Goal: Task Accomplishment & Management: Manage account settings

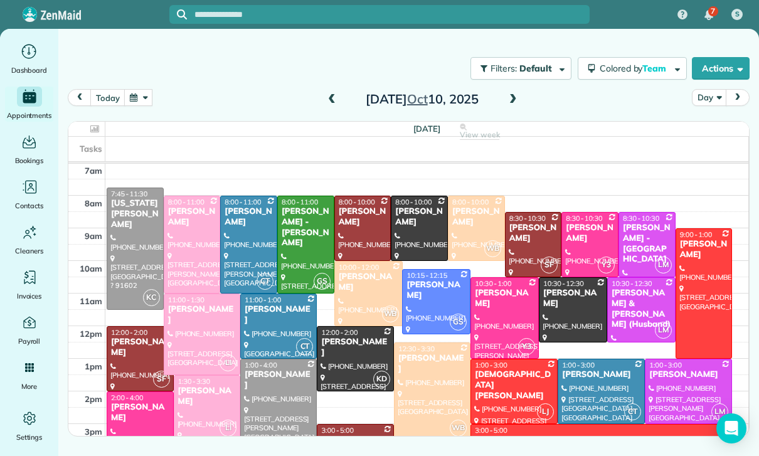
scroll to position [99, 0]
click at [139, 100] on button "button" at bounding box center [138, 97] width 29 height 17
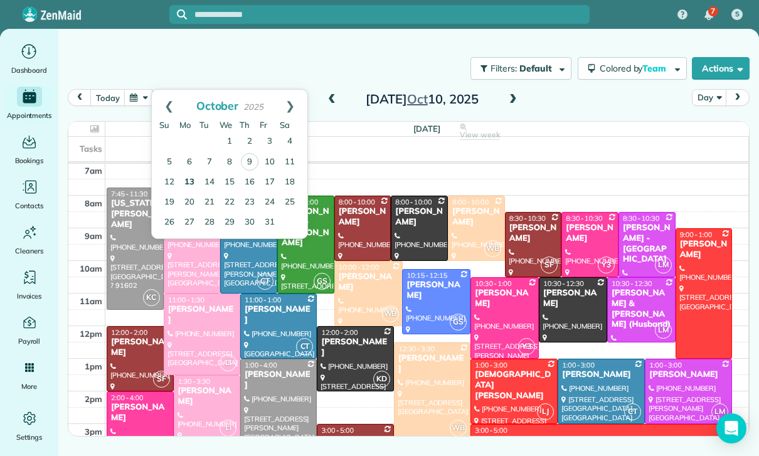
click at [189, 181] on link "13" at bounding box center [190, 183] width 20 height 20
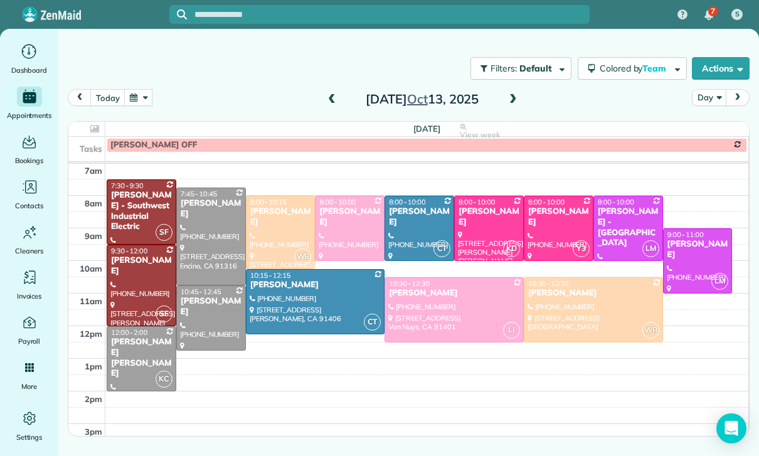
click at [144, 97] on button "button" at bounding box center [138, 97] width 29 height 17
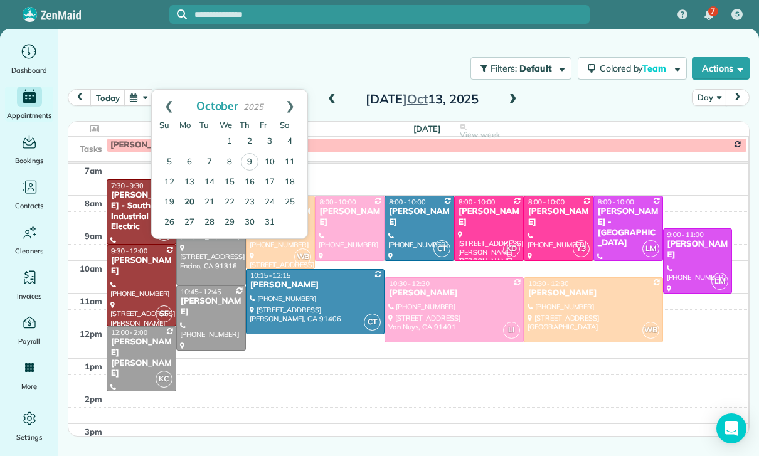
click at [193, 203] on link "20" at bounding box center [190, 203] width 20 height 20
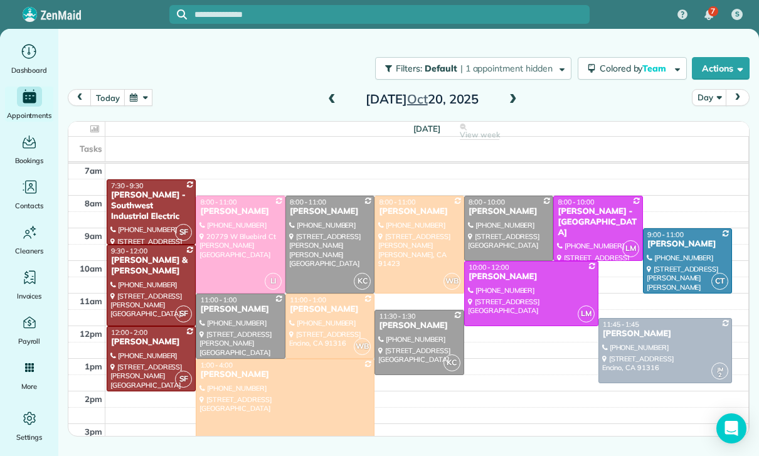
click at [141, 102] on button "button" at bounding box center [138, 97] width 29 height 17
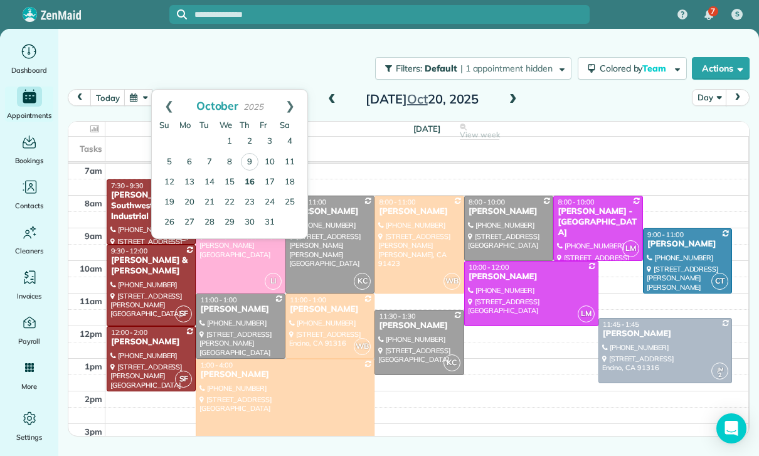
click at [256, 188] on link "16" at bounding box center [250, 183] width 20 height 20
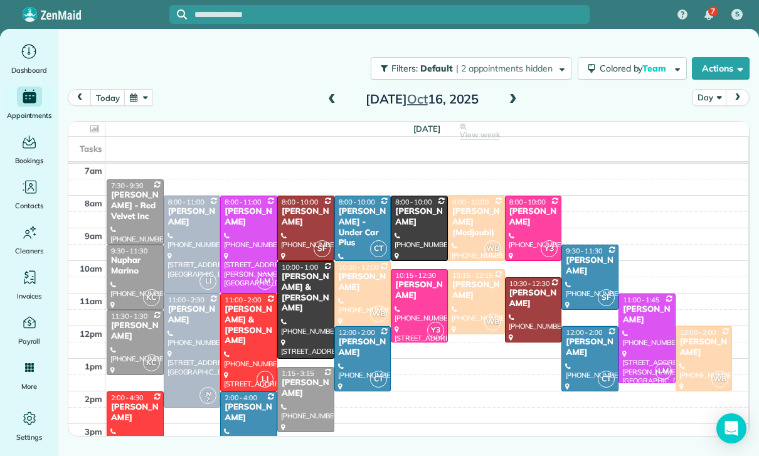
click at [131, 98] on button "button" at bounding box center [138, 97] width 29 height 17
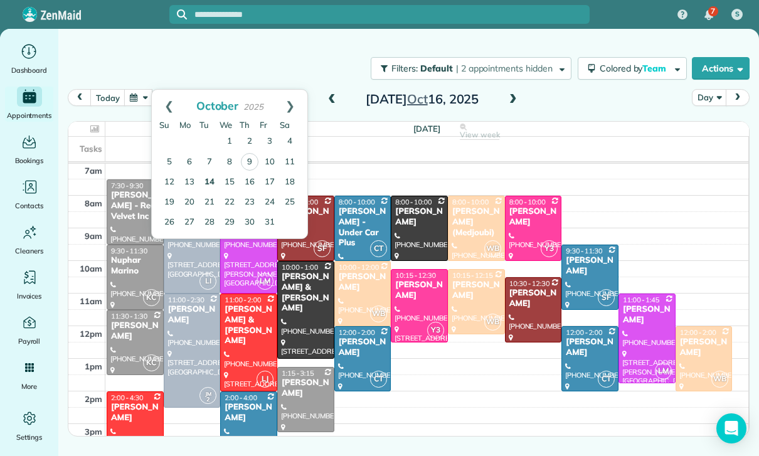
click at [212, 180] on link "14" at bounding box center [210, 183] width 20 height 20
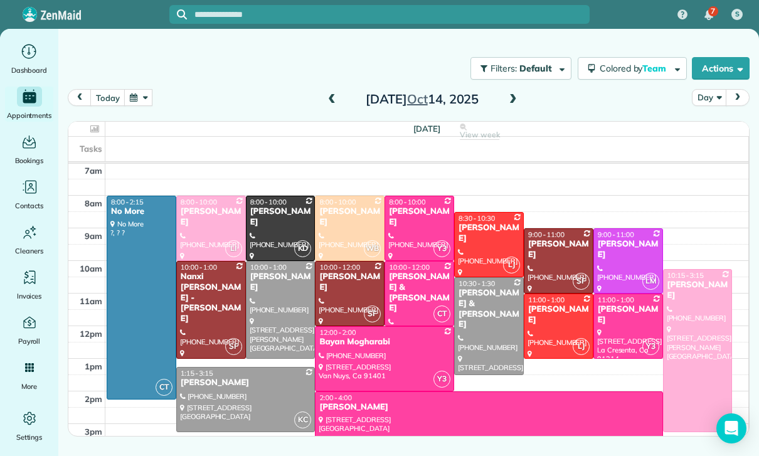
click at [136, 93] on button "button" at bounding box center [138, 97] width 29 height 17
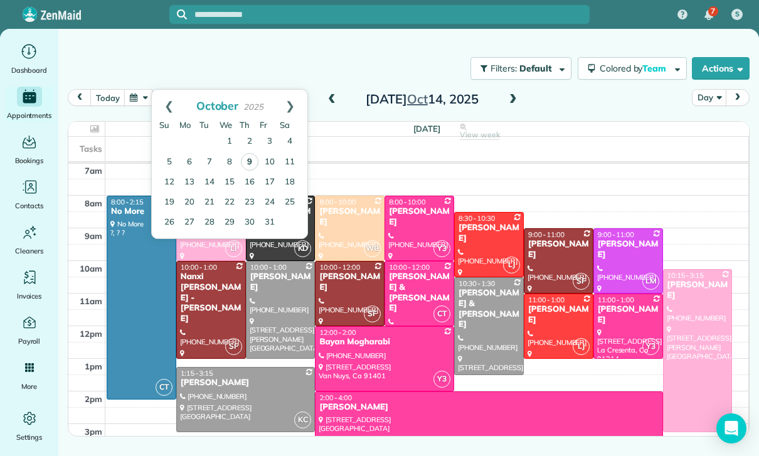
click at [247, 161] on link "9" at bounding box center [250, 162] width 18 height 18
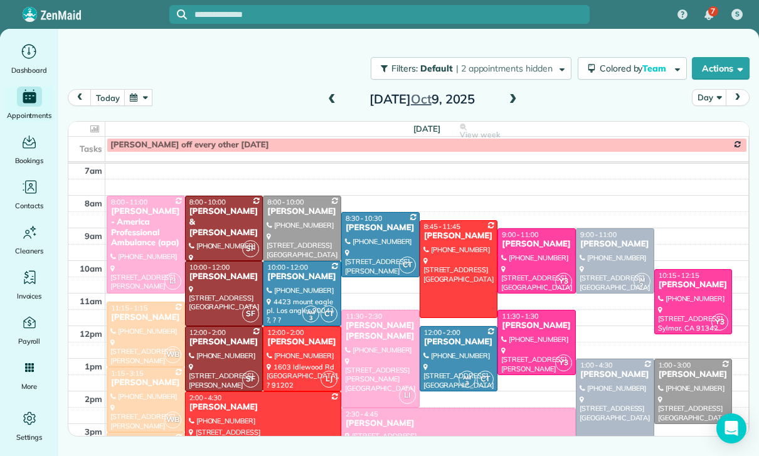
click at [296, 351] on div at bounding box center [302, 359] width 77 height 64
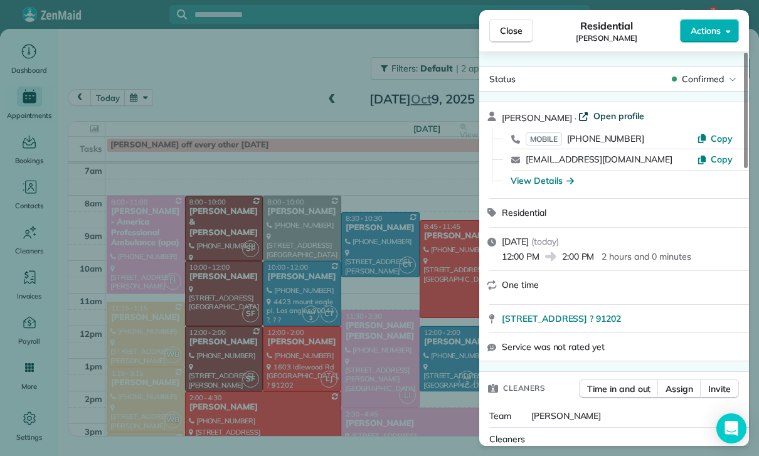
click at [598, 115] on span "Open profile" at bounding box center [619, 116] width 51 height 13
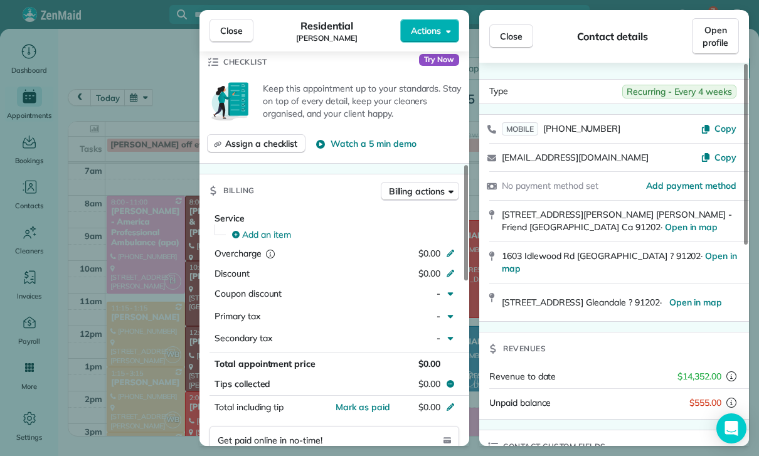
scroll to position [505, 0]
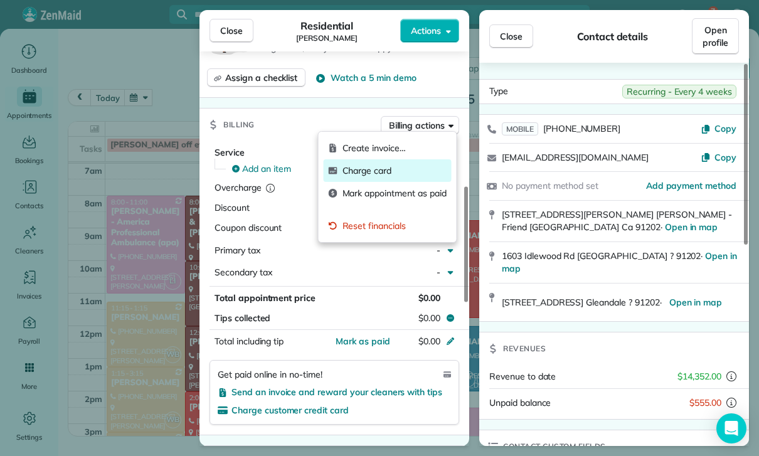
click at [370, 173] on span "Charge card" at bounding box center [395, 170] width 104 height 13
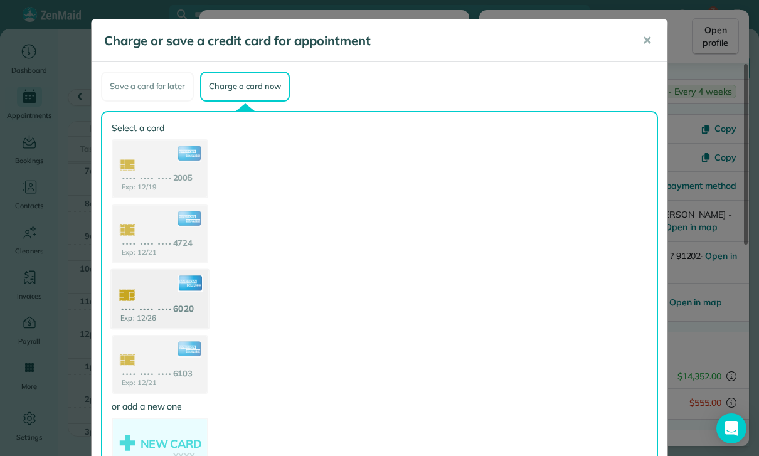
click at [175, 294] on use at bounding box center [160, 300] width 97 height 61
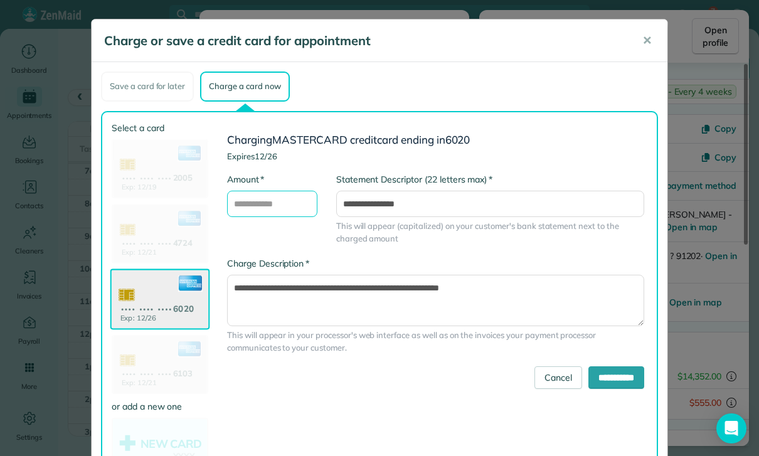
click at [269, 207] on input "* Amount" at bounding box center [272, 204] width 90 height 26
type input "***"
click at [604, 375] on input "**********" at bounding box center [617, 378] width 56 height 23
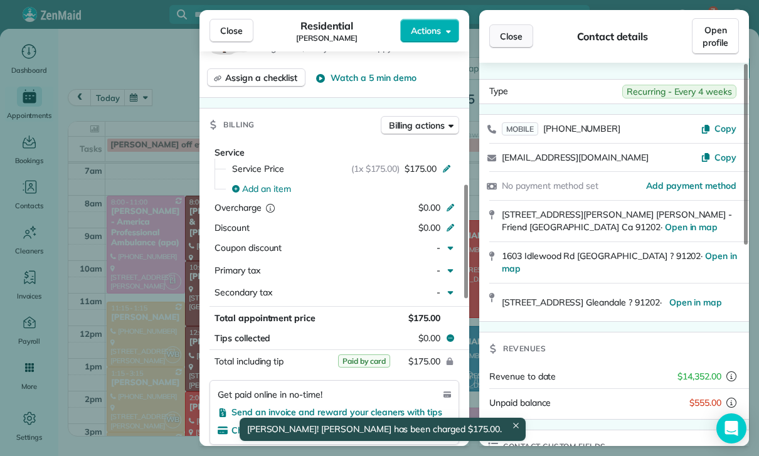
click at [520, 32] on span "Close" at bounding box center [511, 36] width 23 height 13
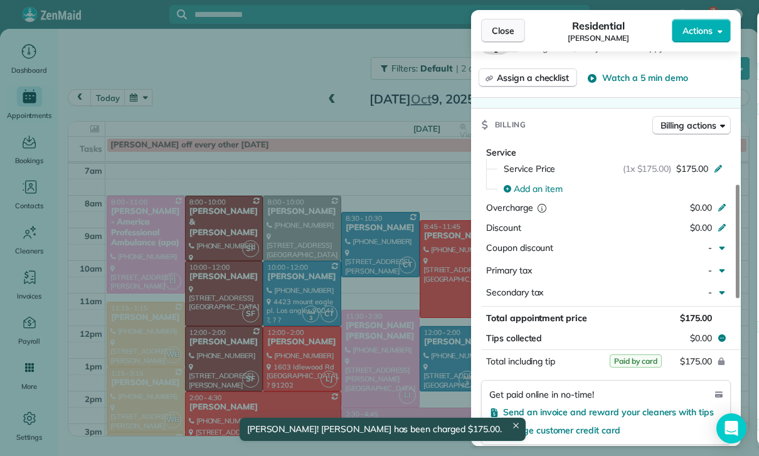
click at [506, 36] on span "Close" at bounding box center [503, 30] width 23 height 13
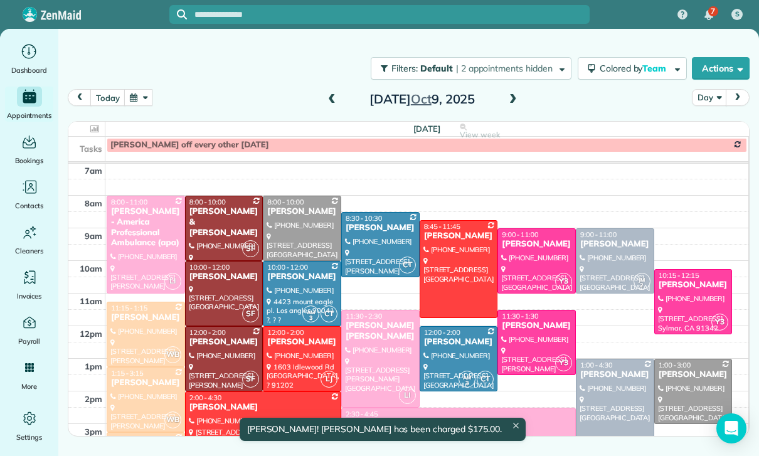
click at [149, 98] on button "button" at bounding box center [138, 97] width 29 height 17
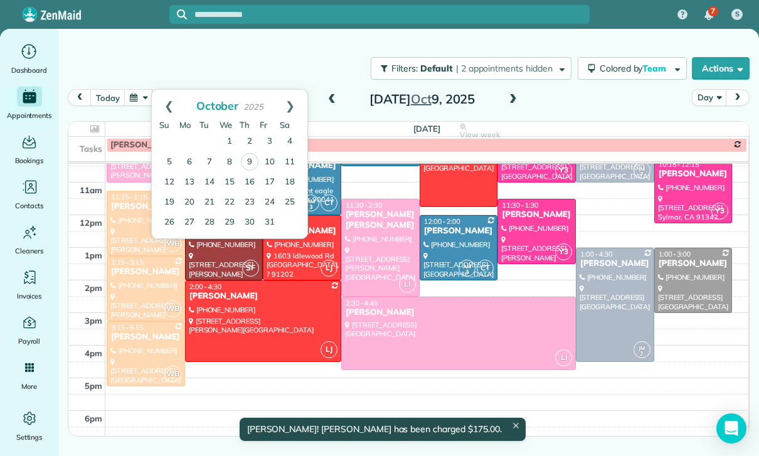
scroll to position [210, 0]
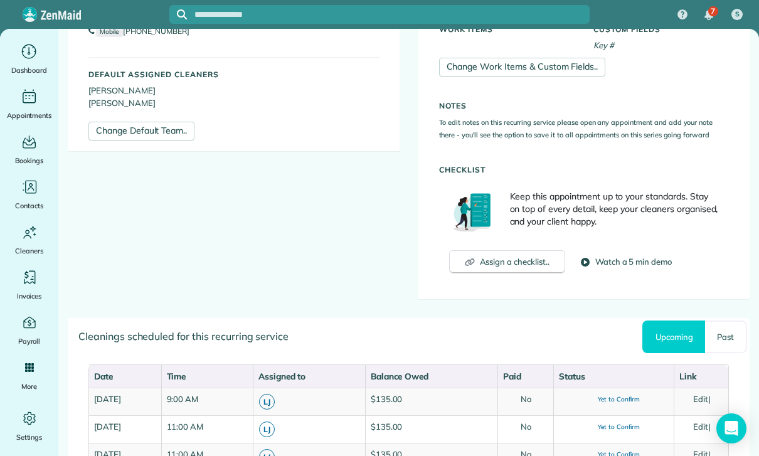
scroll to position [477, 0]
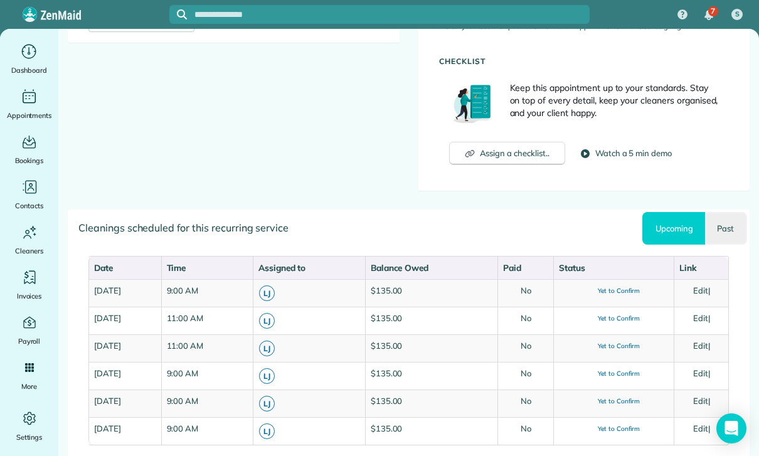
click at [726, 222] on link "Past" at bounding box center [726, 228] width 42 height 33
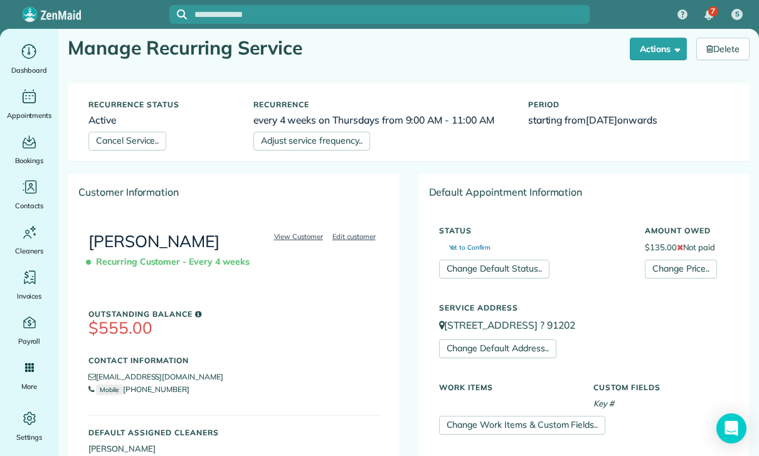
scroll to position [-8, 0]
